Goal: Check status: Check status

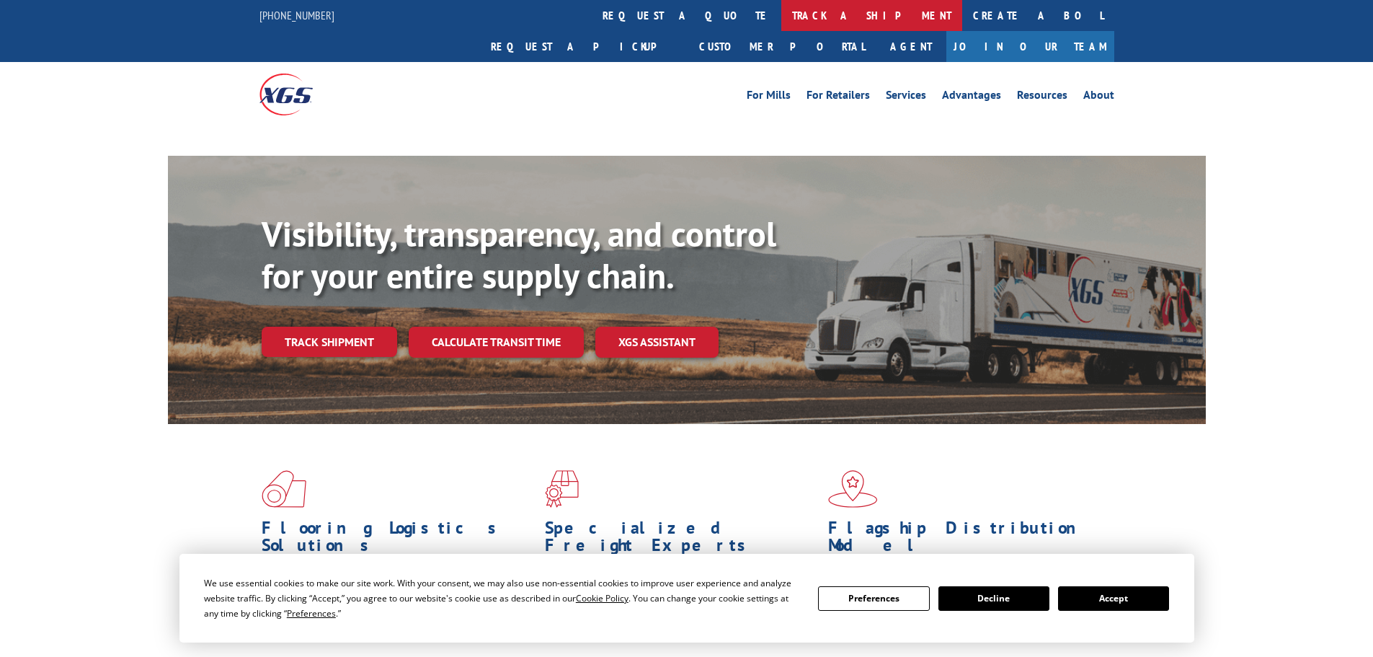
click at [782, 14] on link "track a shipment" at bounding box center [872, 15] width 181 height 31
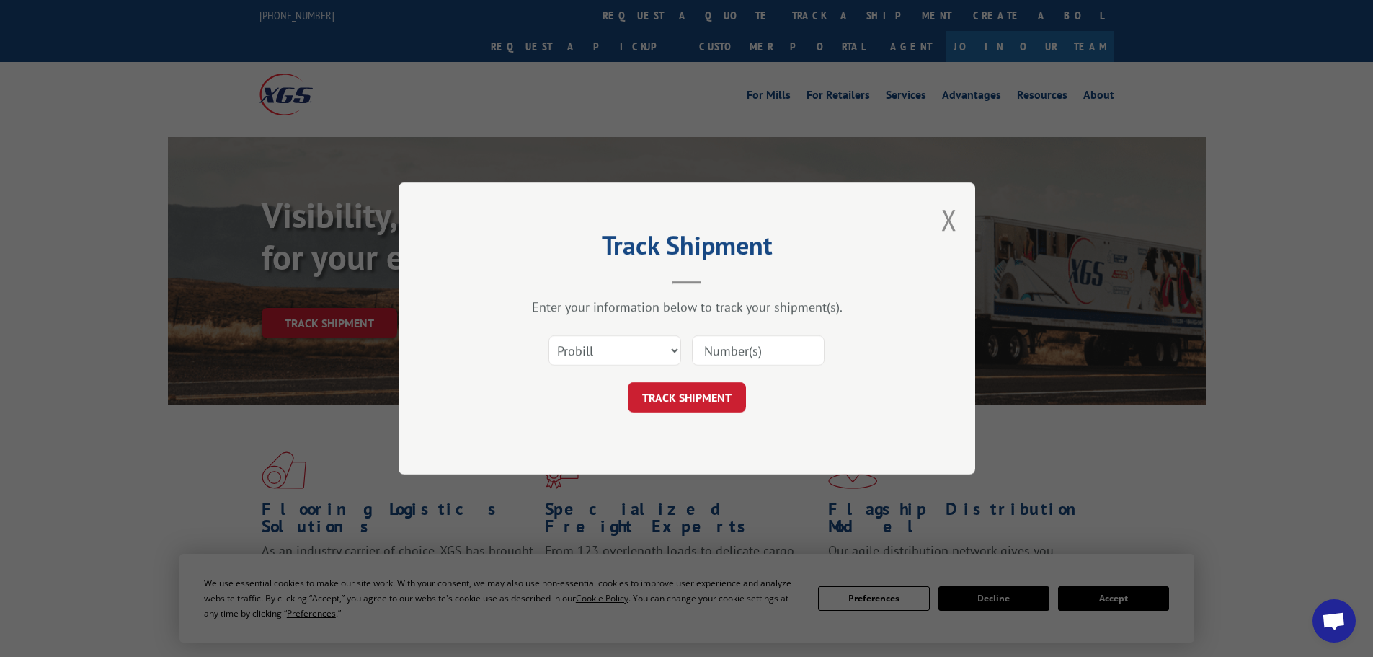
click at [637, 357] on select "Select category... Probill BOL PO" at bounding box center [615, 350] width 133 height 30
select select "bol"
click at [549, 335] on select "Select category... Probill BOL PO" at bounding box center [615, 350] width 133 height 30
click at [720, 355] on input at bounding box center [758, 350] width 133 height 30
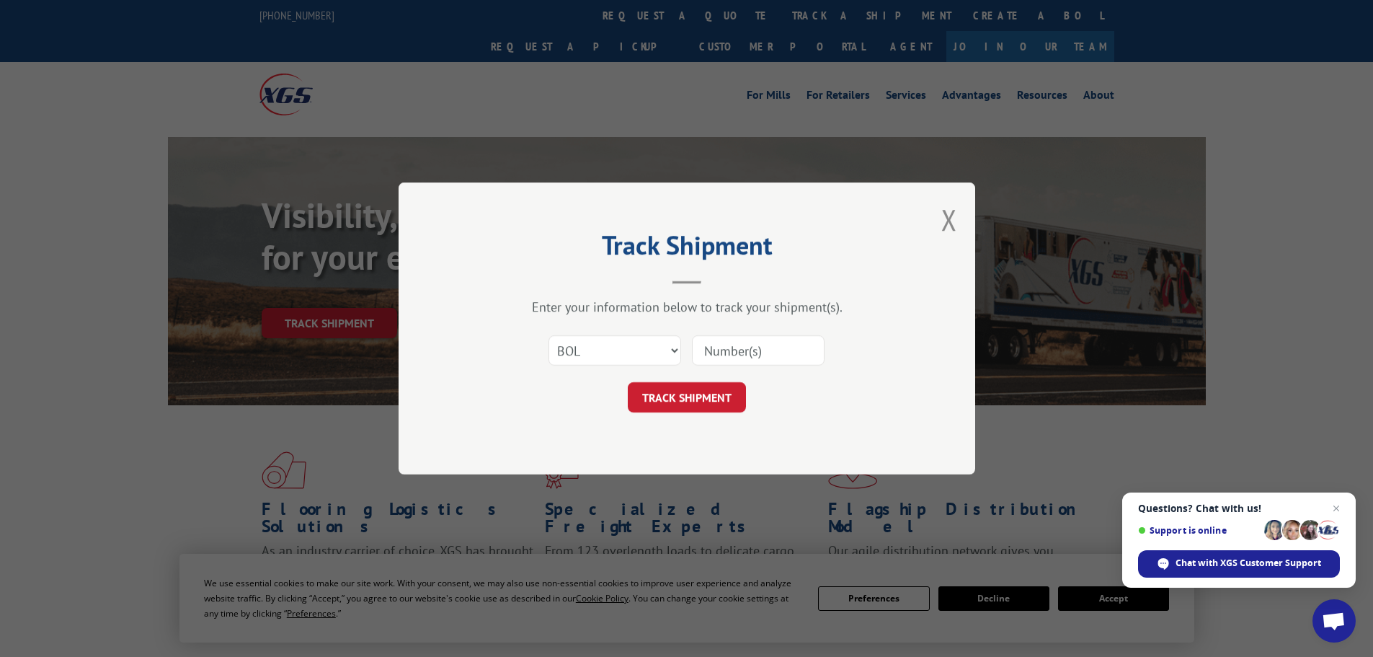
paste input "6021945"
type input "6021945"
click at [694, 393] on button "TRACK SHIPMENT" at bounding box center [687, 397] width 118 height 30
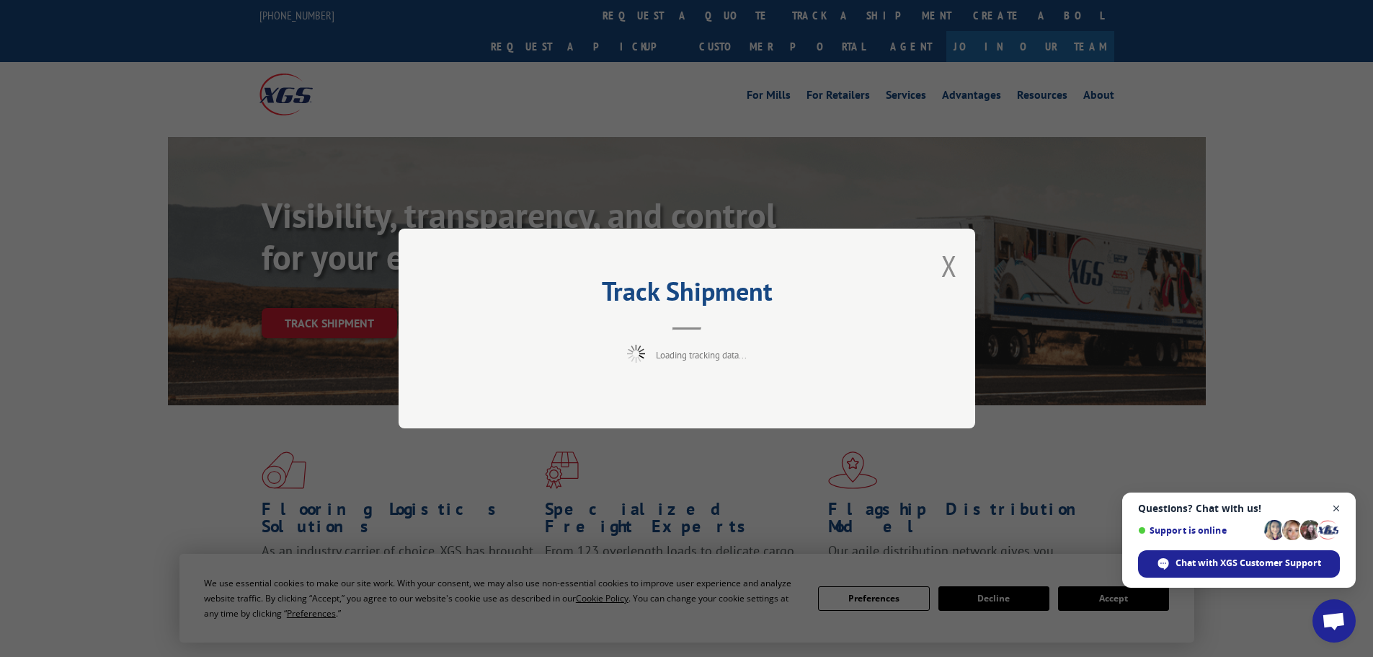
click at [1338, 505] on span "Close chat" at bounding box center [1337, 509] width 18 height 18
